Goal: Find specific page/section: Find specific page/section

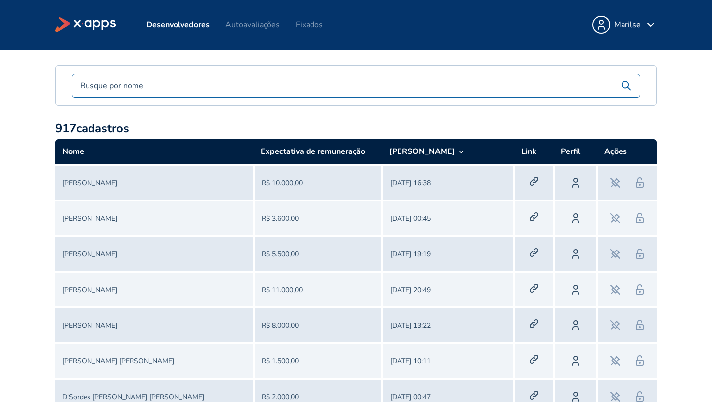
click at [533, 180] on icon at bounding box center [532, 182] width 5 height 5
